Goal: Task Accomplishment & Management: Use online tool/utility

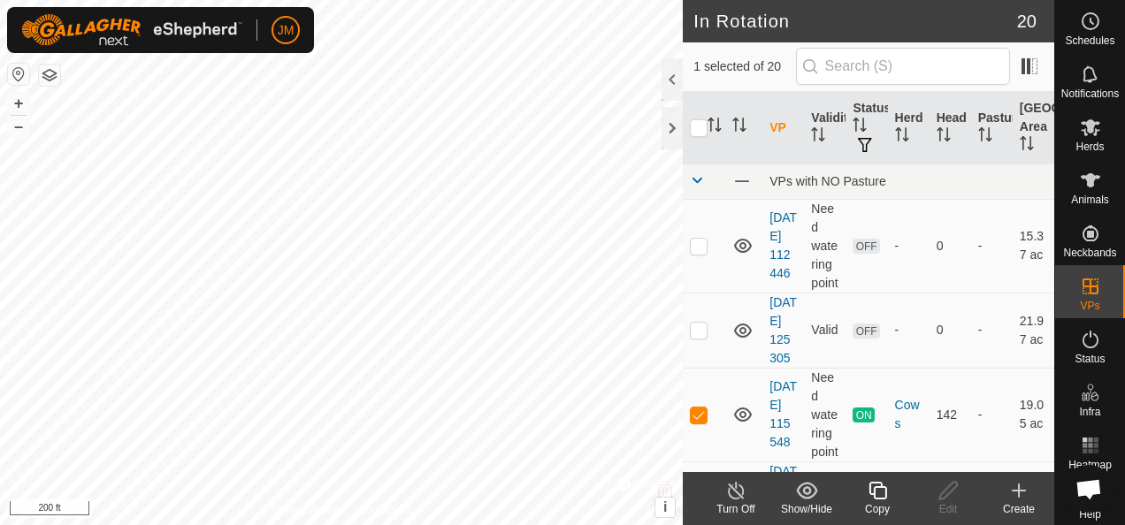
checkbox input "false"
checkbox input "true"
click at [952, 488] on icon at bounding box center [948, 490] width 22 height 21
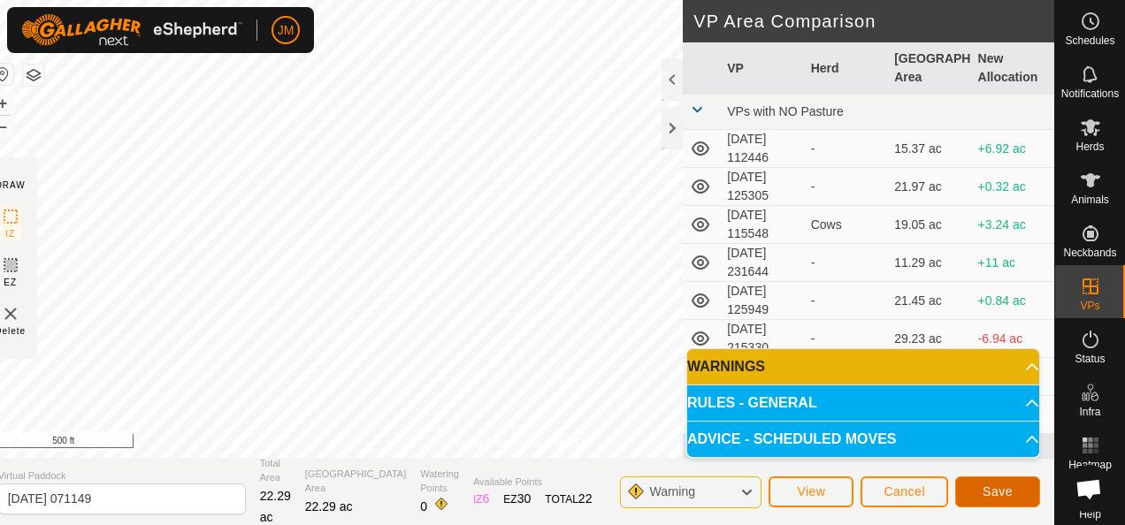
click at [1003, 492] on span "Save" at bounding box center [997, 491] width 30 height 14
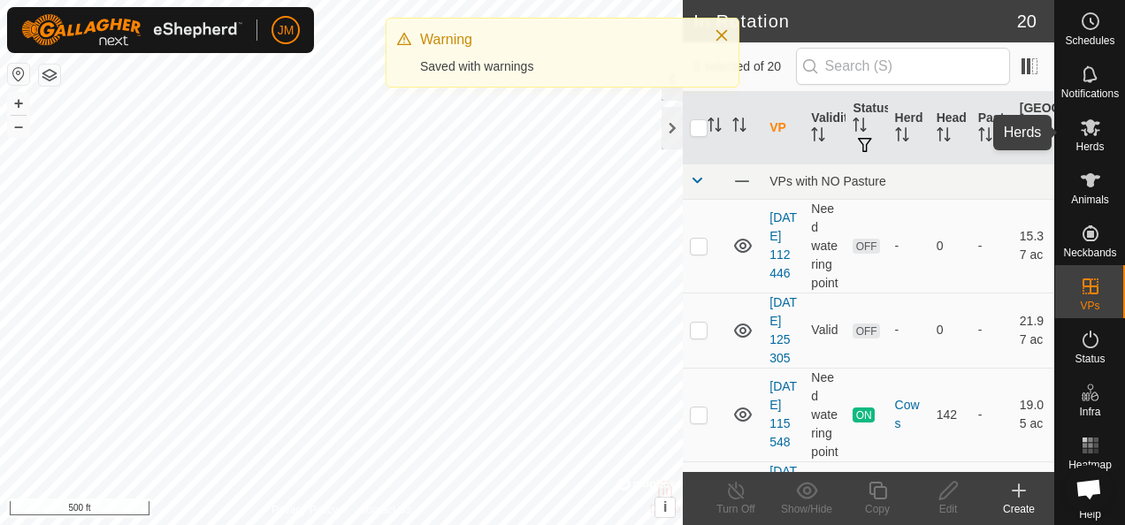
click at [1086, 120] on icon at bounding box center [1089, 127] width 21 height 21
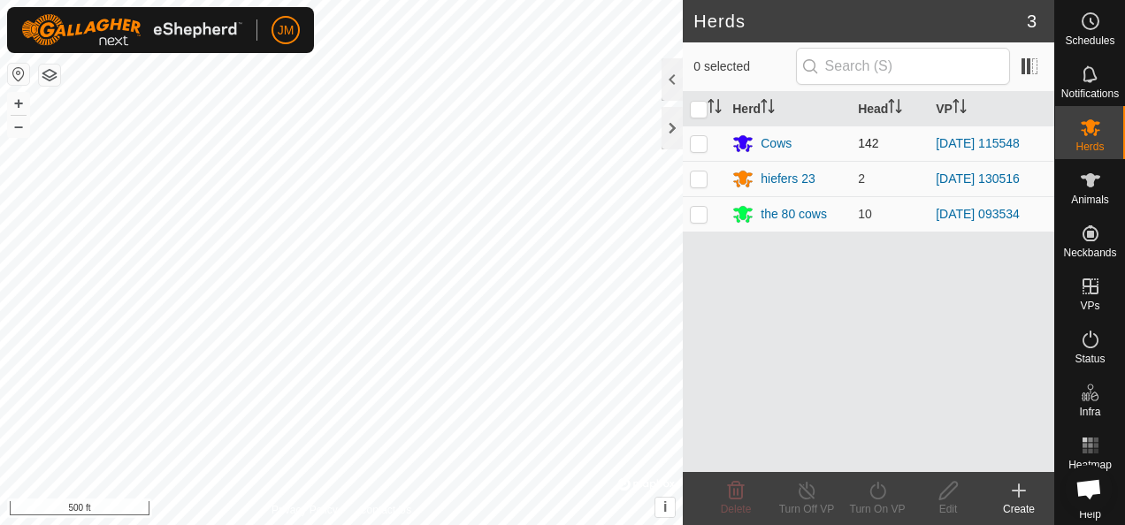
click at [690, 143] on p-checkbox at bounding box center [699, 143] width 18 height 14
checkbox input "true"
click at [880, 496] on icon at bounding box center [877, 490] width 22 height 21
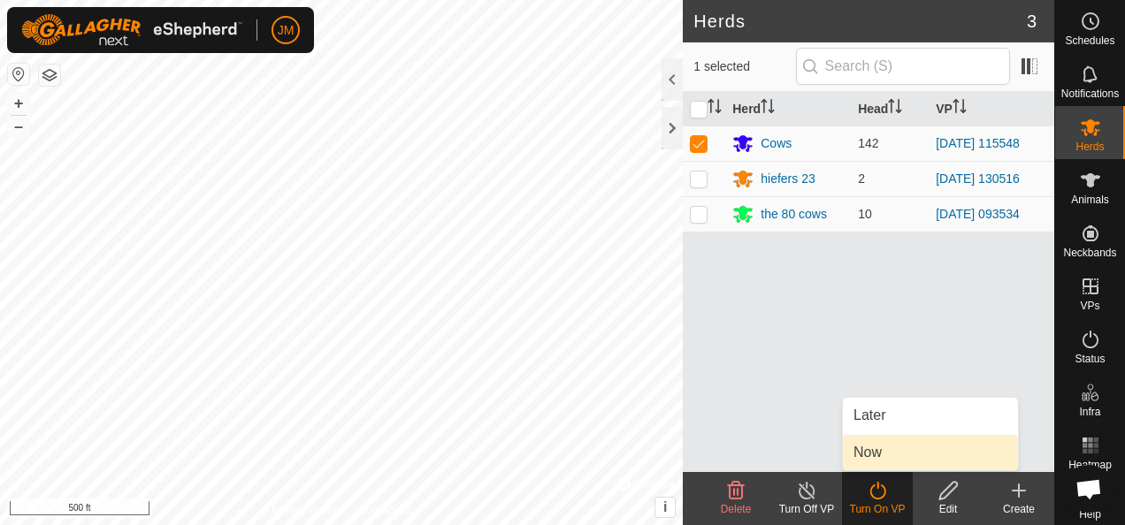
click at [905, 449] on link "Now" at bounding box center [930, 452] width 175 height 35
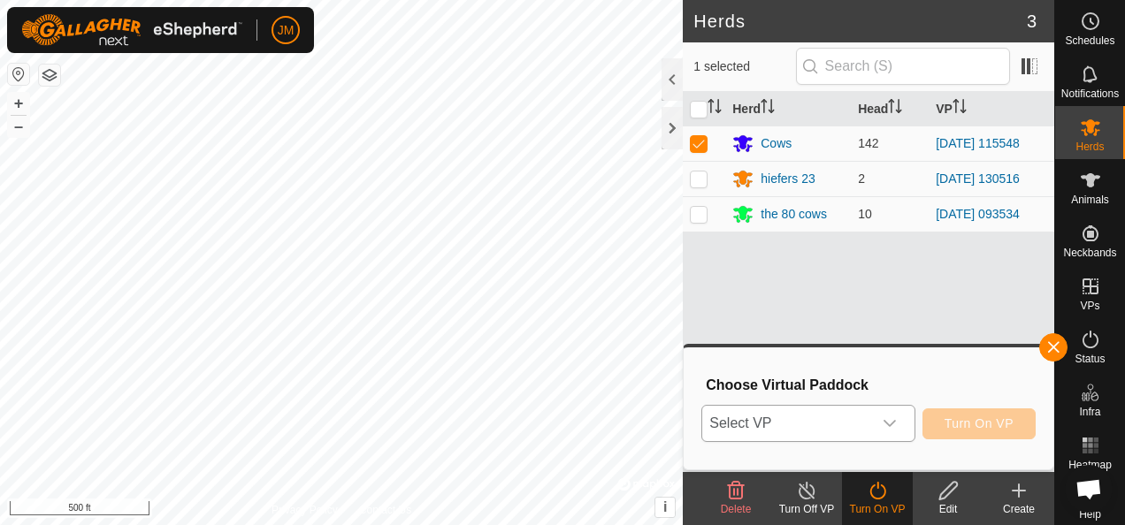
click at [896, 419] on icon "dropdown trigger" at bounding box center [889, 423] width 14 height 14
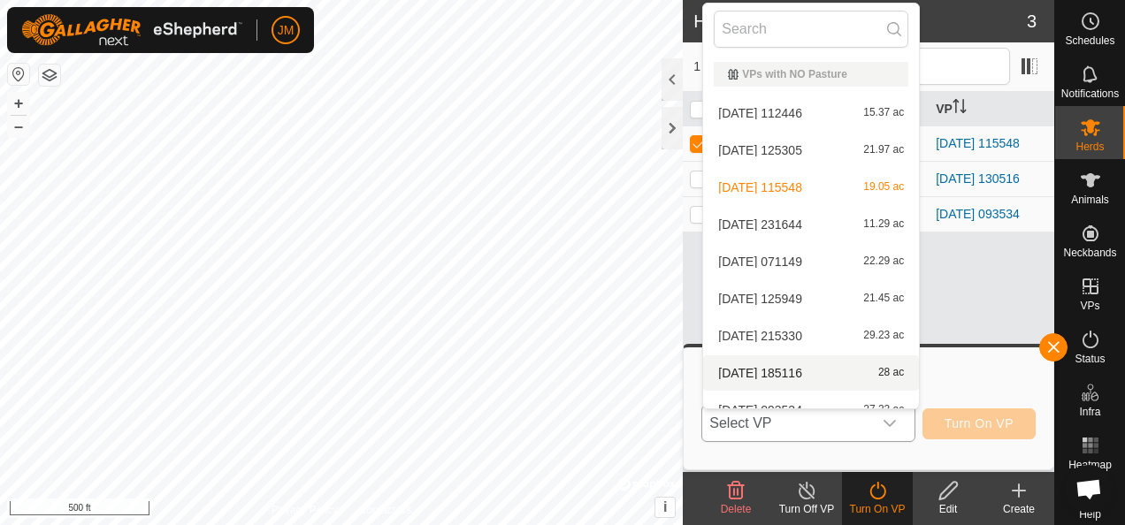
scroll to position [19, 0]
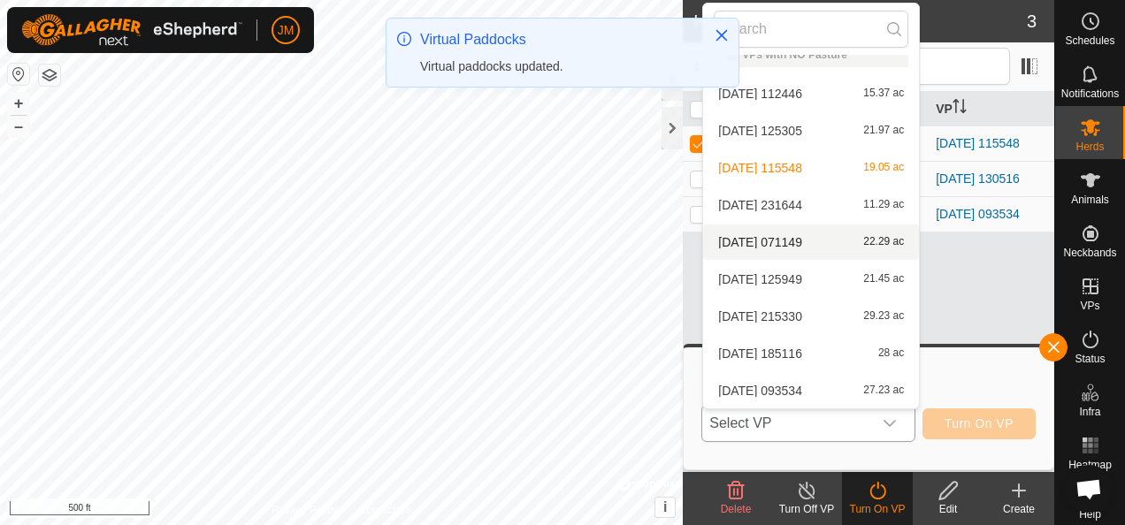
click at [802, 244] on li "[DATE] 071149 22.29 ac" at bounding box center [811, 242] width 216 height 35
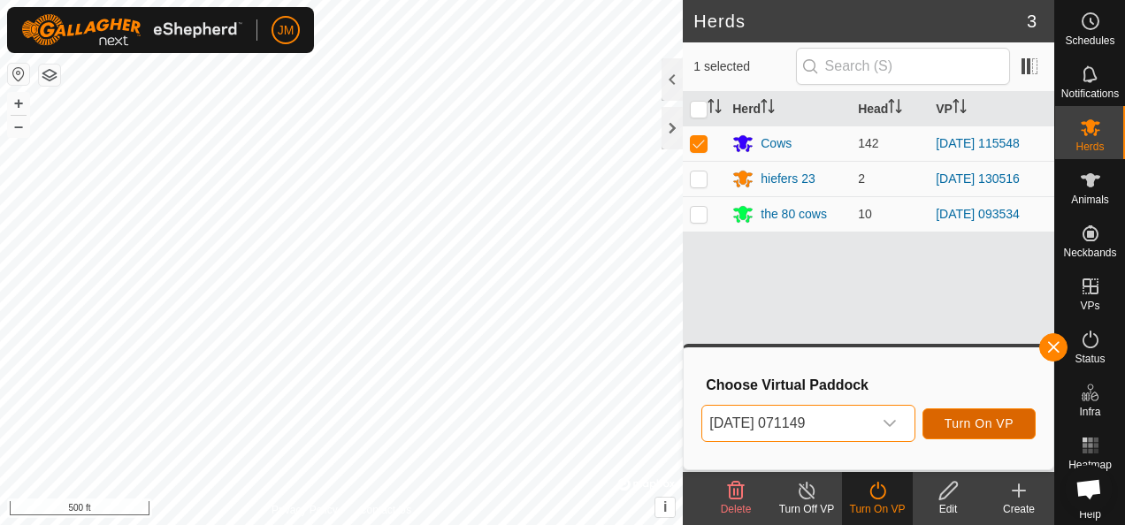
click at [975, 428] on span "Turn On VP" at bounding box center [978, 423] width 69 height 14
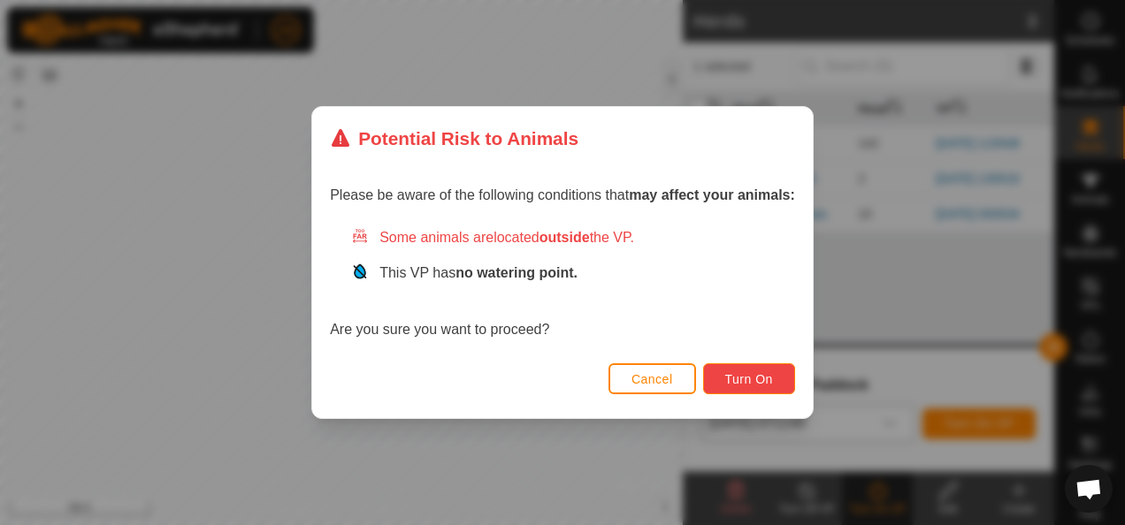
click at [765, 383] on span "Turn On" at bounding box center [749, 379] width 48 height 14
